Goal: Contribute content

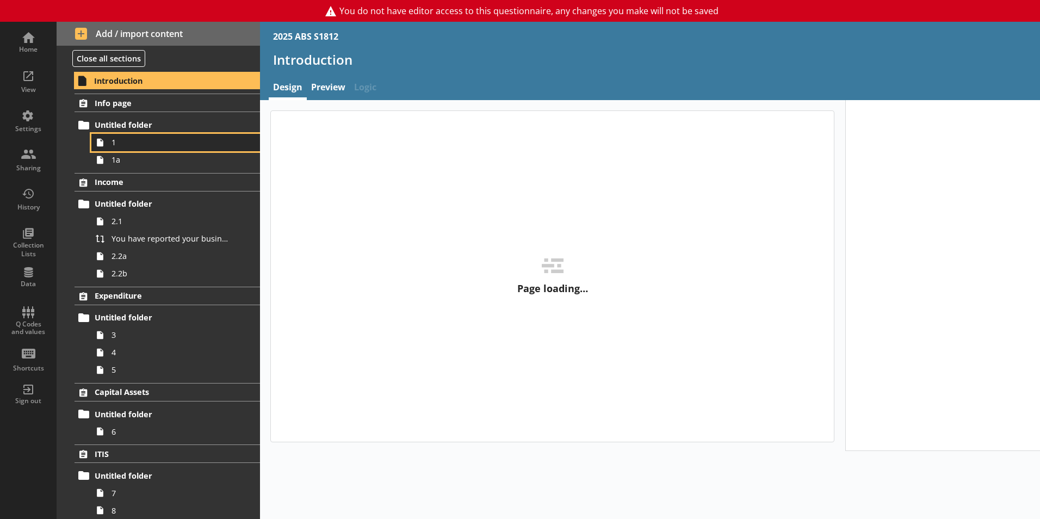
click at [154, 149] on link "1" at bounding box center [175, 142] width 169 height 17
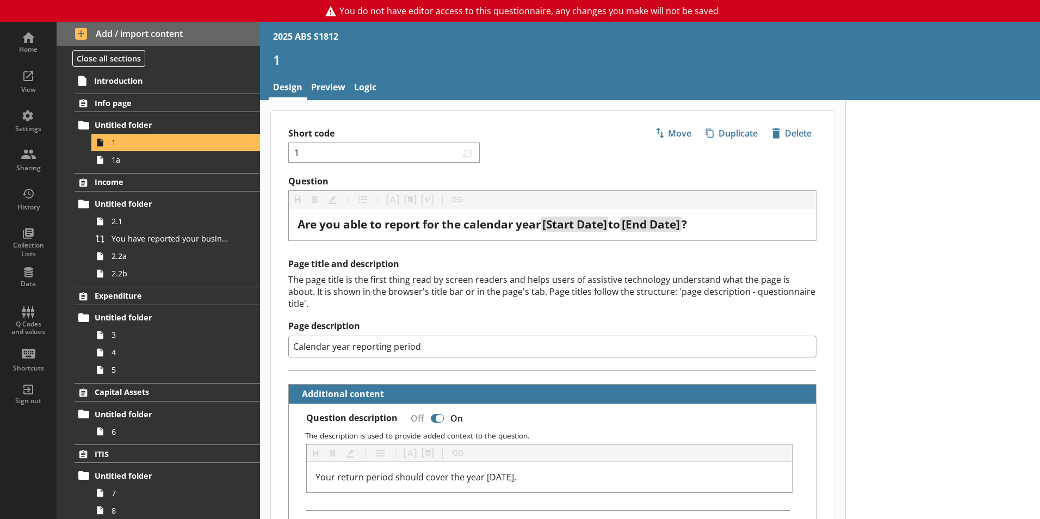
type textarea "x"
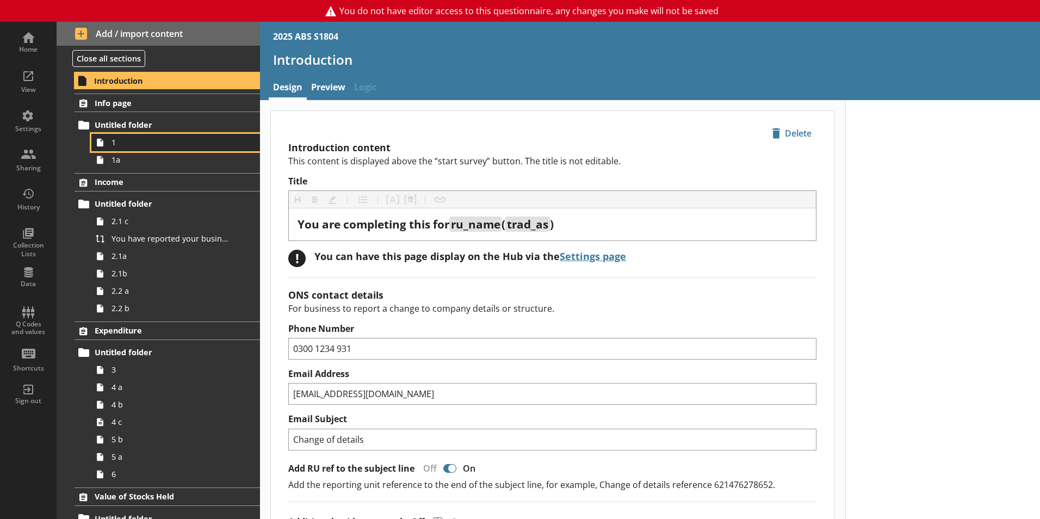
click at [144, 150] on link "1" at bounding box center [175, 142] width 169 height 17
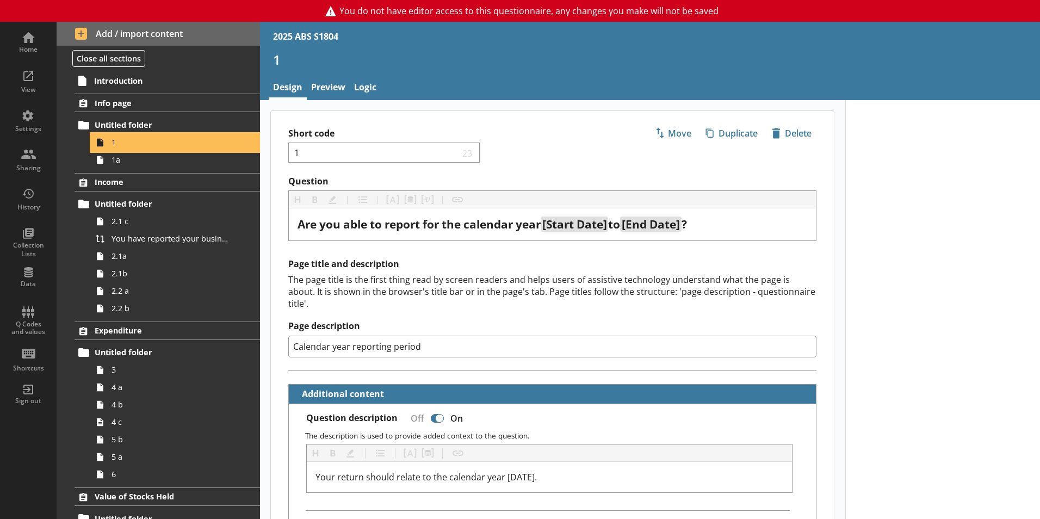
type textarea "x"
